Goal: Transaction & Acquisition: Purchase product/service

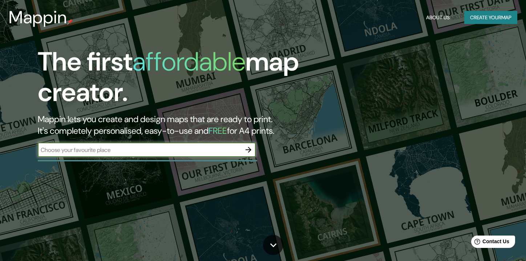
click at [151, 150] on input "text" at bounding box center [139, 150] width 203 height 8
type input "EEUU"
drag, startPoint x: 237, startPoint y: 156, endPoint x: 247, endPoint y: 152, distance: 11.1
click at [241, 155] on div "EEUU ​" at bounding box center [147, 149] width 218 height 15
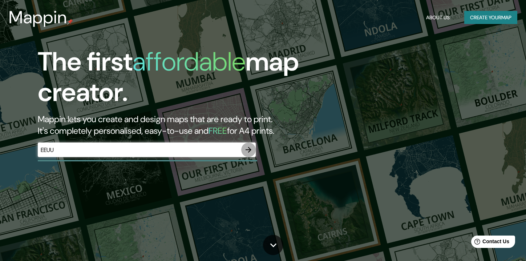
click at [247, 152] on icon "button" at bounding box center [248, 149] width 9 height 9
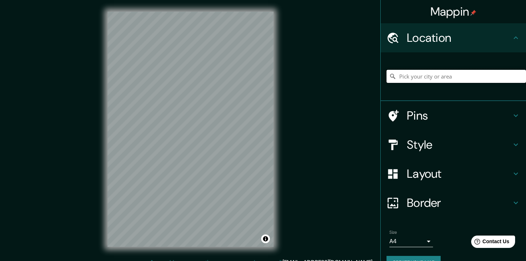
click at [433, 77] on input "Pick your city or area" at bounding box center [457, 76] width 140 height 13
paste input "Ascent MKE"
type input "Mkenda, [GEOGRAPHIC_DATA], [GEOGRAPHIC_DATA]"
click at [468, 119] on h4 "Pins" at bounding box center [459, 115] width 105 height 15
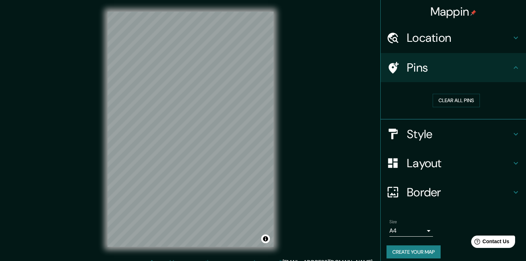
click at [512, 70] on icon at bounding box center [516, 67] width 9 height 9
click at [408, 142] on div "Style" at bounding box center [453, 134] width 145 height 29
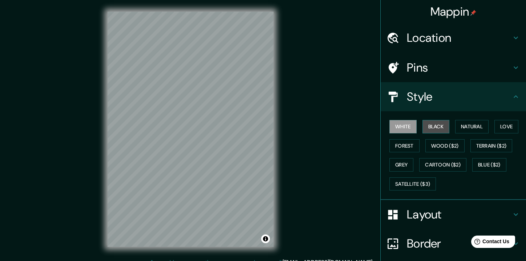
click at [423, 129] on button "Black" at bounding box center [436, 126] width 27 height 13
click at [461, 125] on button "Natural" at bounding box center [471, 126] width 33 height 13
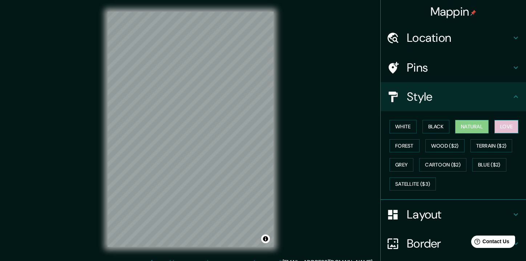
click at [495, 128] on button "Love" at bounding box center [507, 126] width 24 height 13
click at [435, 43] on h4 "Location" at bounding box center [459, 38] width 105 height 15
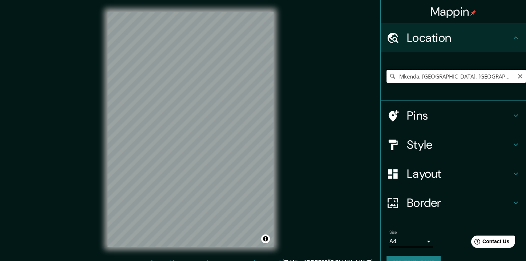
click at [426, 78] on input "Mkenda, [GEOGRAPHIC_DATA], [GEOGRAPHIC_DATA]" at bounding box center [457, 76] width 140 height 13
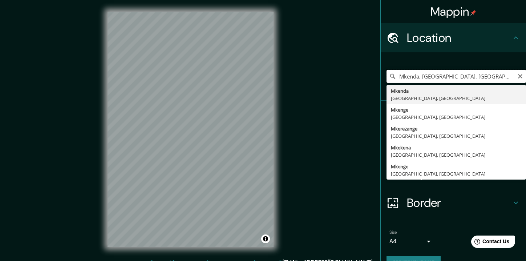
click at [426, 77] on input "Mkenda, [GEOGRAPHIC_DATA], [GEOGRAPHIC_DATA]" at bounding box center [457, 76] width 140 height 13
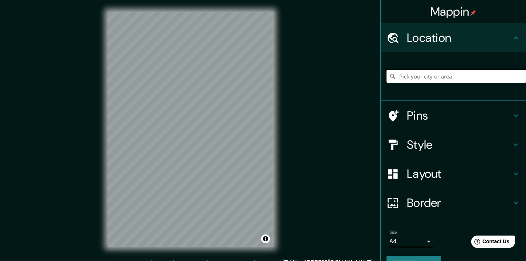
paste input "Ascent MKE"
drag, startPoint x: 493, startPoint y: 80, endPoint x: 491, endPoint y: 85, distance: 4.9
click at [490, 81] on input "Mkenda, [GEOGRAPHIC_DATA], [GEOGRAPHIC_DATA]" at bounding box center [457, 76] width 140 height 13
click at [465, 76] on input "Mkenda, [GEOGRAPHIC_DATA], [GEOGRAPHIC_DATA]" at bounding box center [457, 76] width 140 height 13
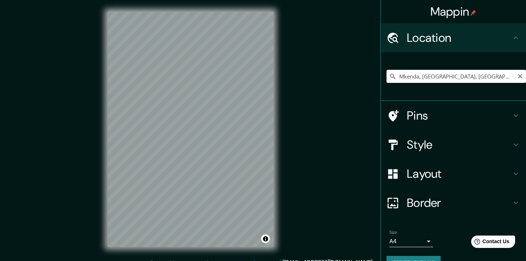
click at [465, 76] on input "Mkenda, [GEOGRAPHIC_DATA], [GEOGRAPHIC_DATA]" at bounding box center [457, 76] width 140 height 13
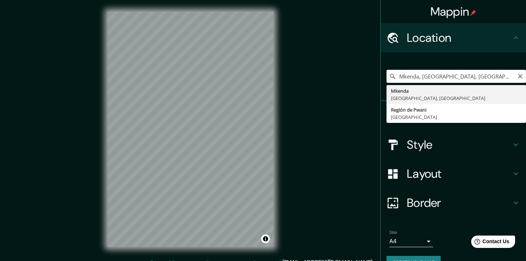
paste input "Ascent MKE"
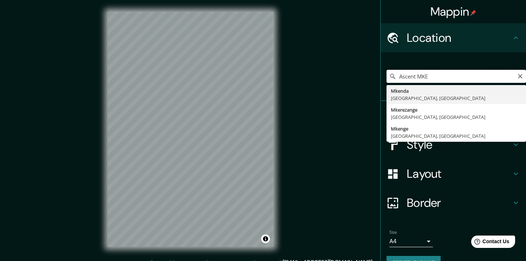
click at [459, 78] on input "Ascent MKE" at bounding box center [457, 76] width 140 height 13
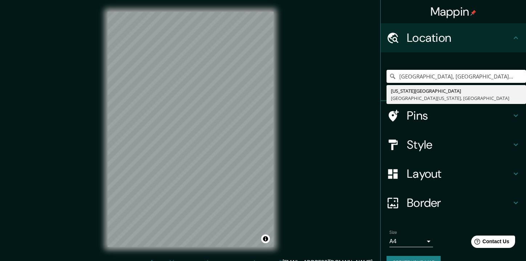
type input "[GEOGRAPHIC_DATA], [GEOGRAPHIC_DATA], [GEOGRAPHIC_DATA], [GEOGRAPHIC_DATA]"
